Goal: Find specific page/section: Find specific page/section

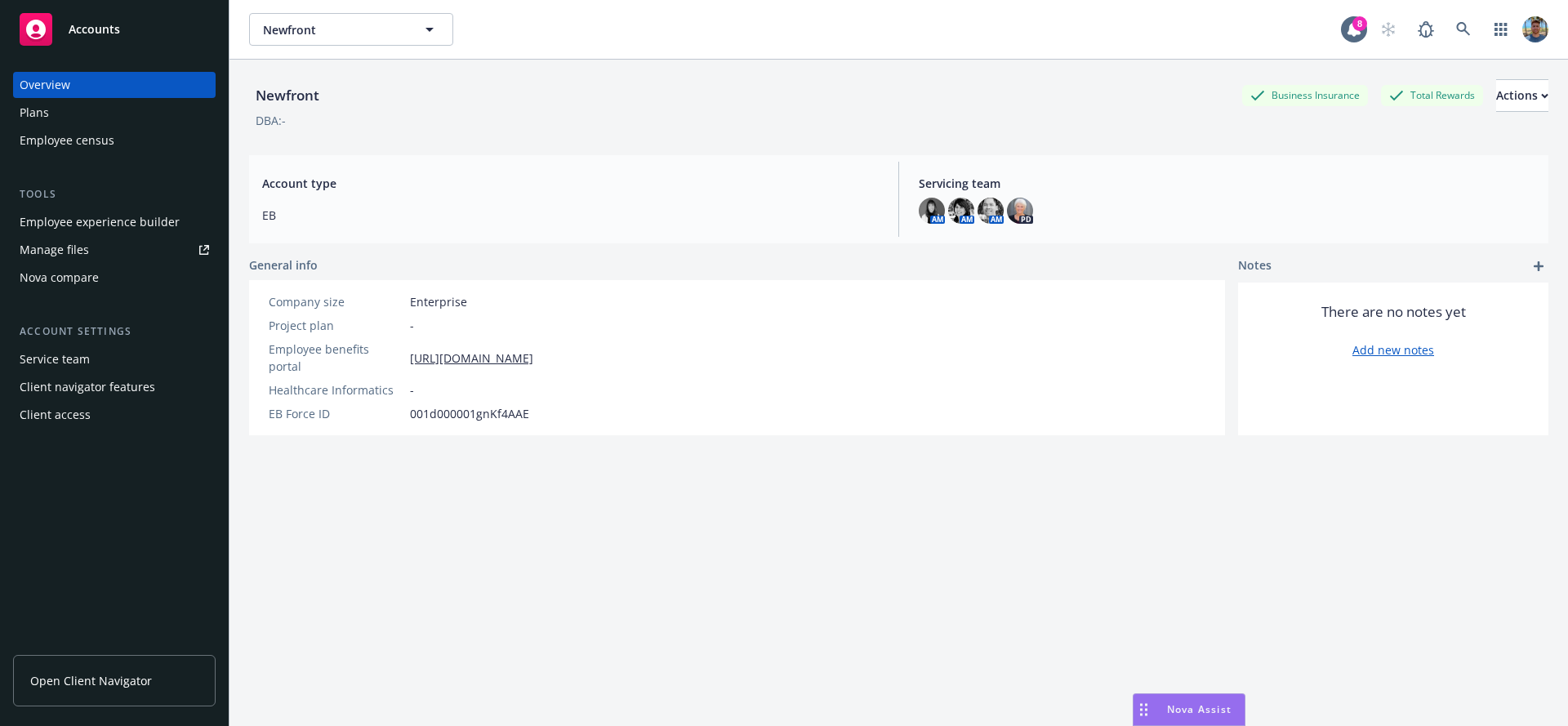
click at [51, 112] on div "Plans" at bounding box center [114, 112] width 189 height 26
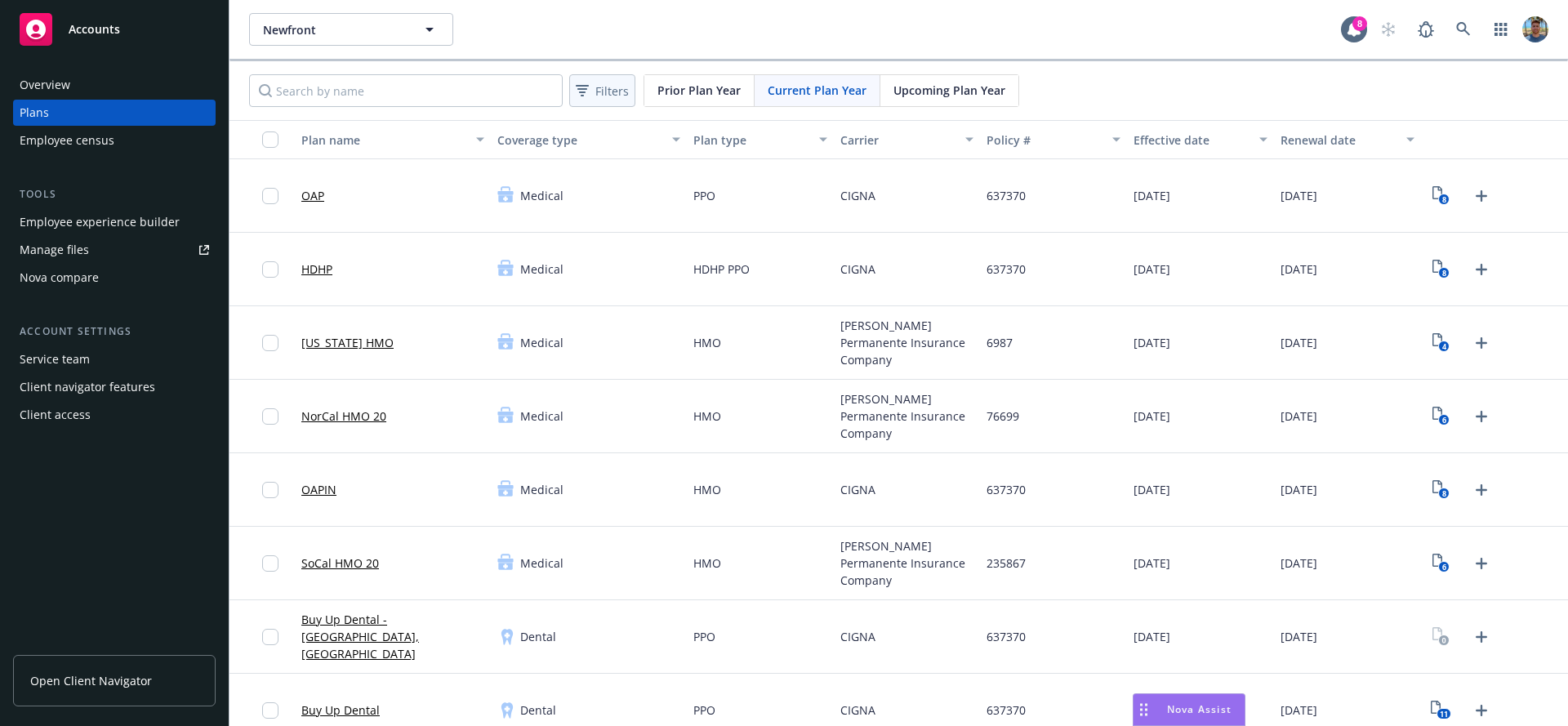
click at [581, 93] on icon at bounding box center [582, 91] width 13 height 13
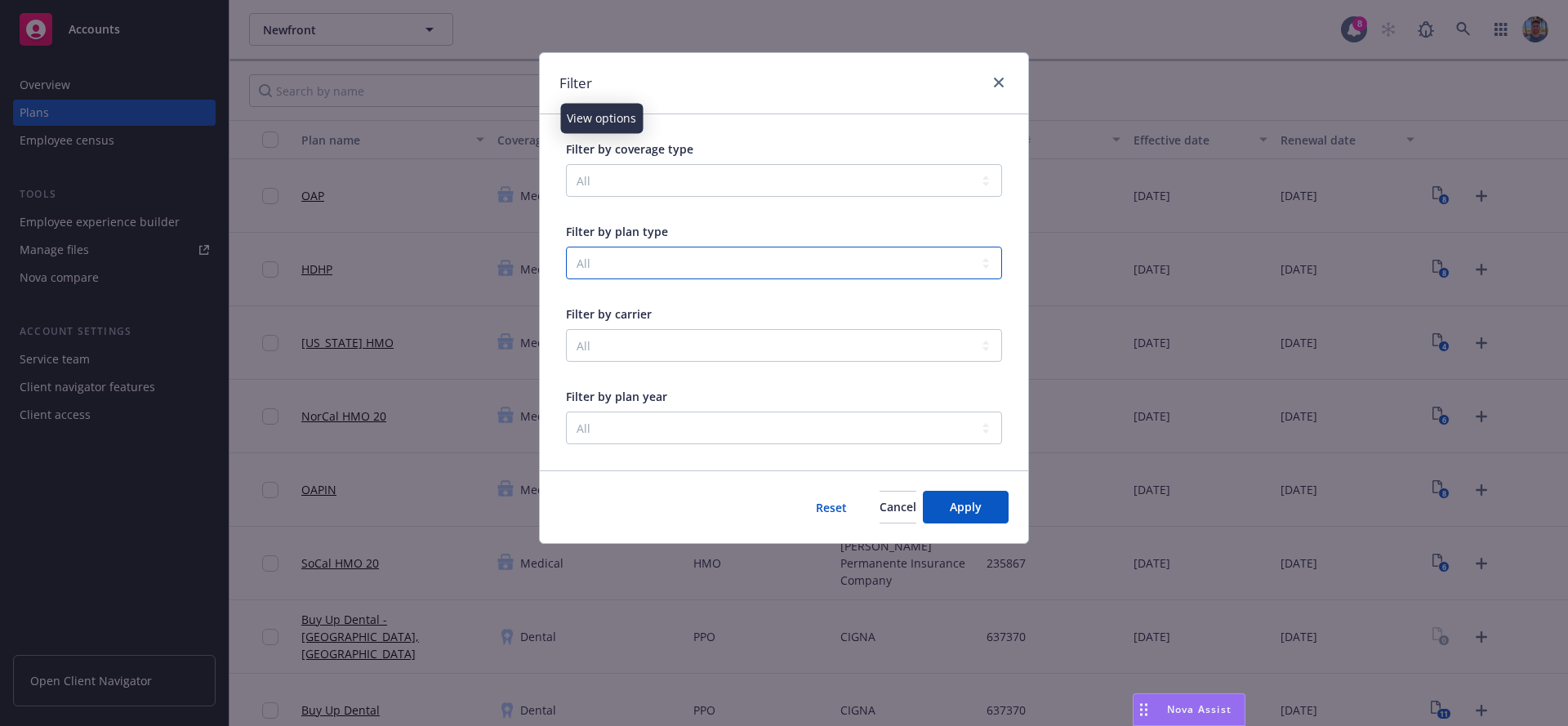
click at [639, 260] on select "All 401(k) Accident Business Travel Accident COBRA Administration Commuter Park…" at bounding box center [784, 263] width 436 height 32
select select "PET_INSURANCE"
click at [566, 247] on select "All 401(k) Accident Business Travel Accident COBRA Administration Commuter Park…" at bounding box center [784, 263] width 436 height 32
click at [961, 512] on span "Apply" at bounding box center [965, 507] width 32 height 16
